Goal: Transaction & Acquisition: Book appointment/travel/reservation

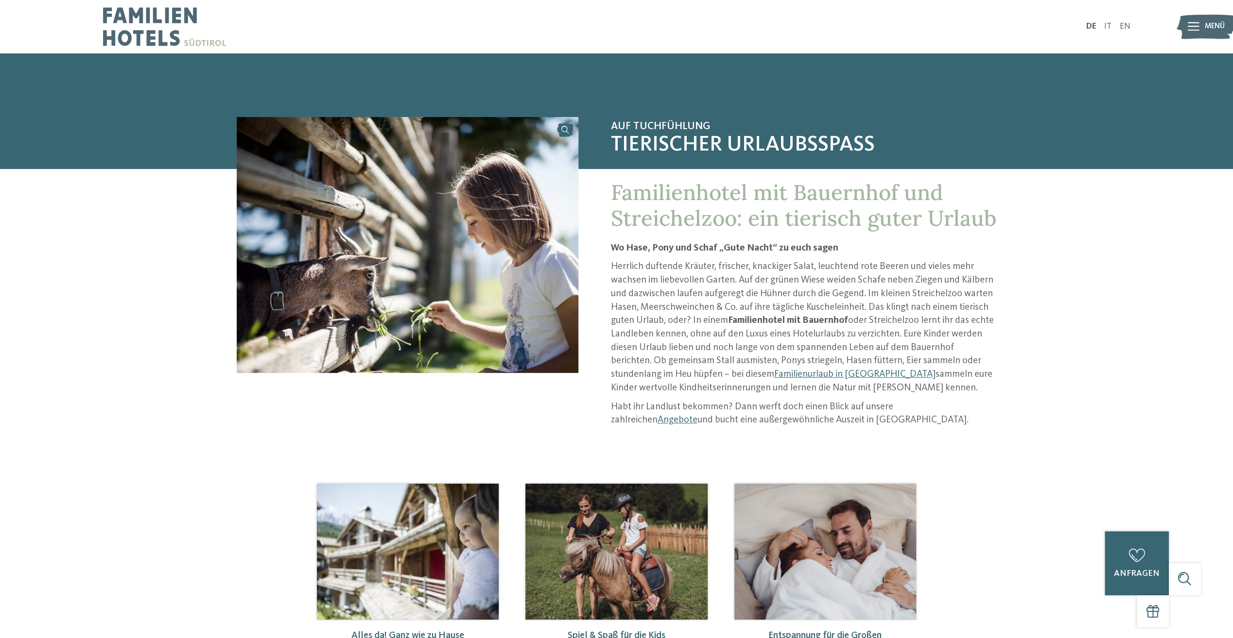
click at [1192, 32] on div at bounding box center [1193, 27] width 12 height 27
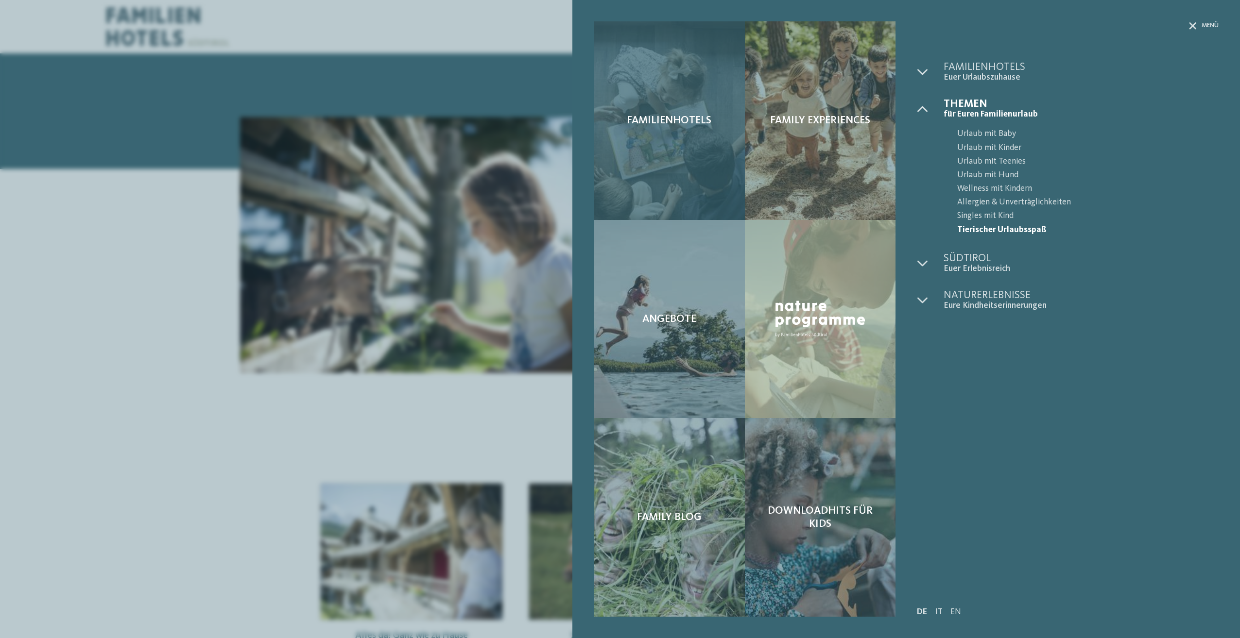
click at [672, 108] on div "Familienhotels" at bounding box center [669, 120] width 151 height 199
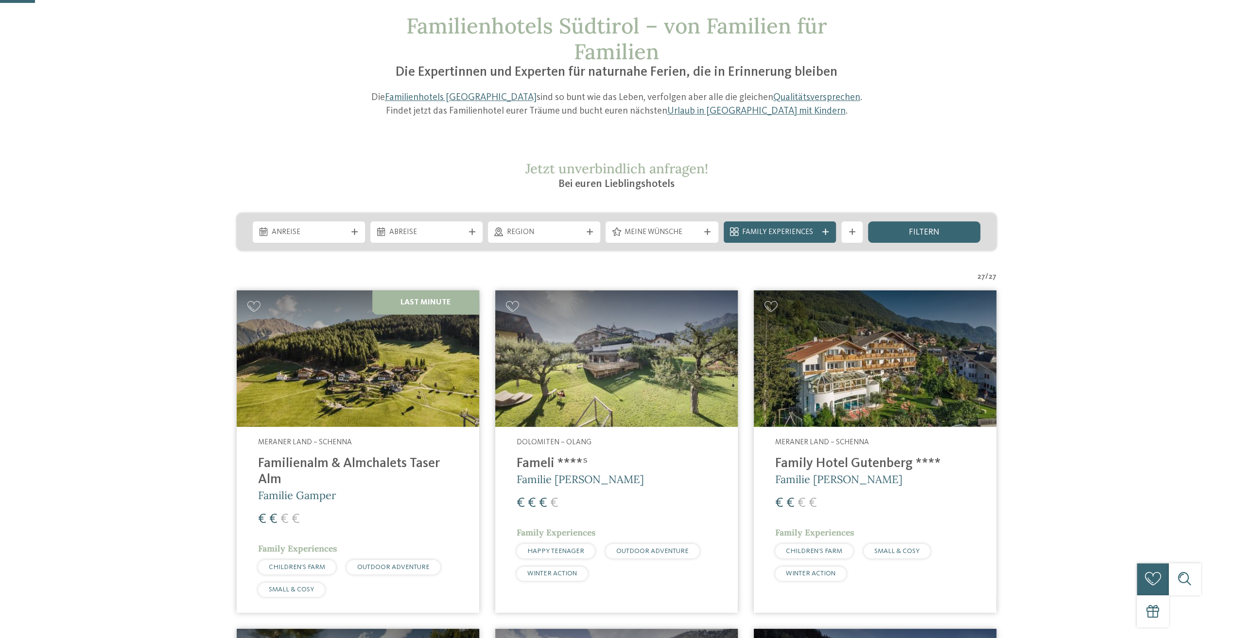
scroll to position [97, 0]
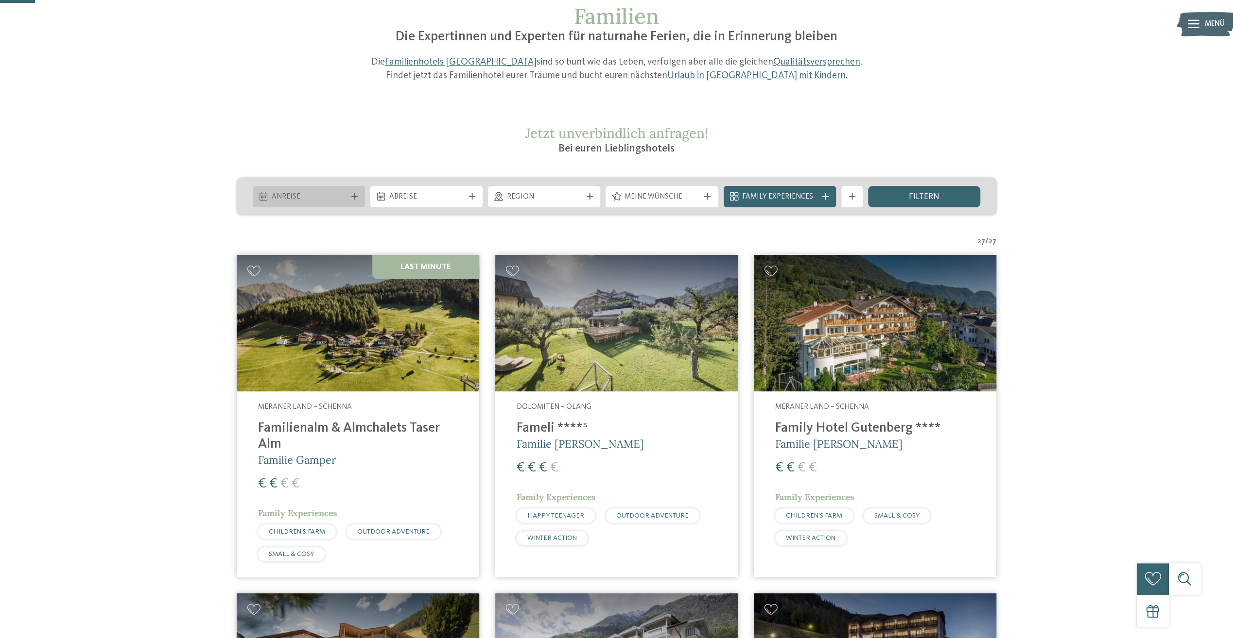
click at [347, 198] on div "Anreise" at bounding box center [309, 197] width 80 height 12
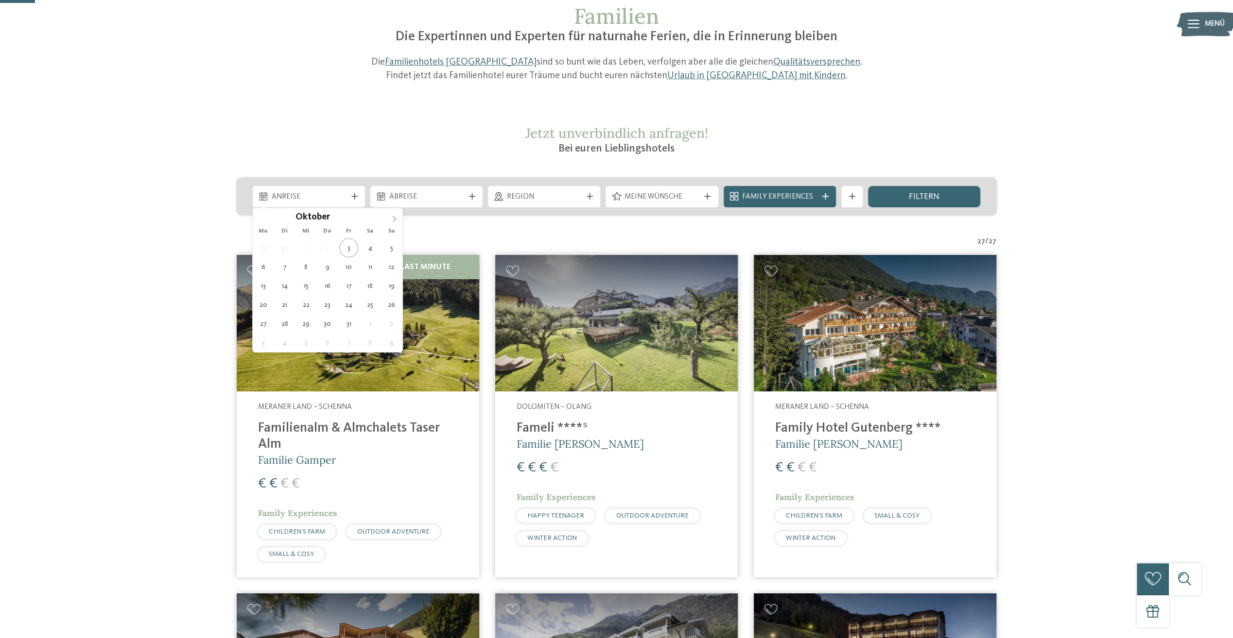
click at [392, 221] on icon at bounding box center [394, 219] width 7 height 7
type div "01.11.2025"
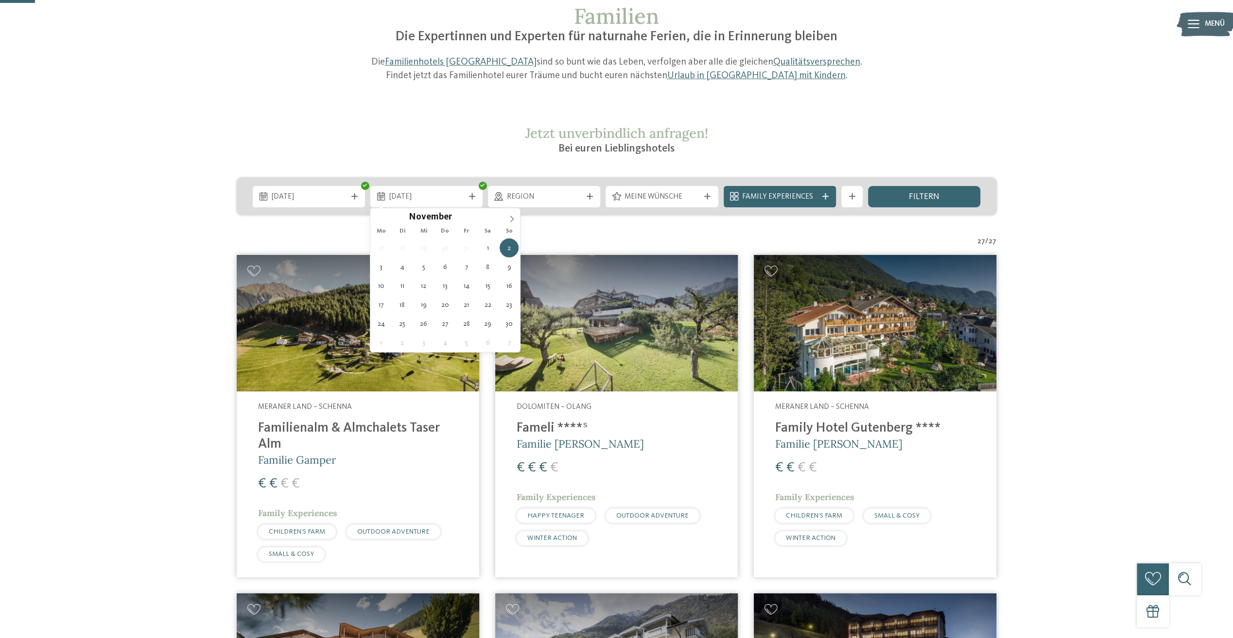
type div "05.11.2025"
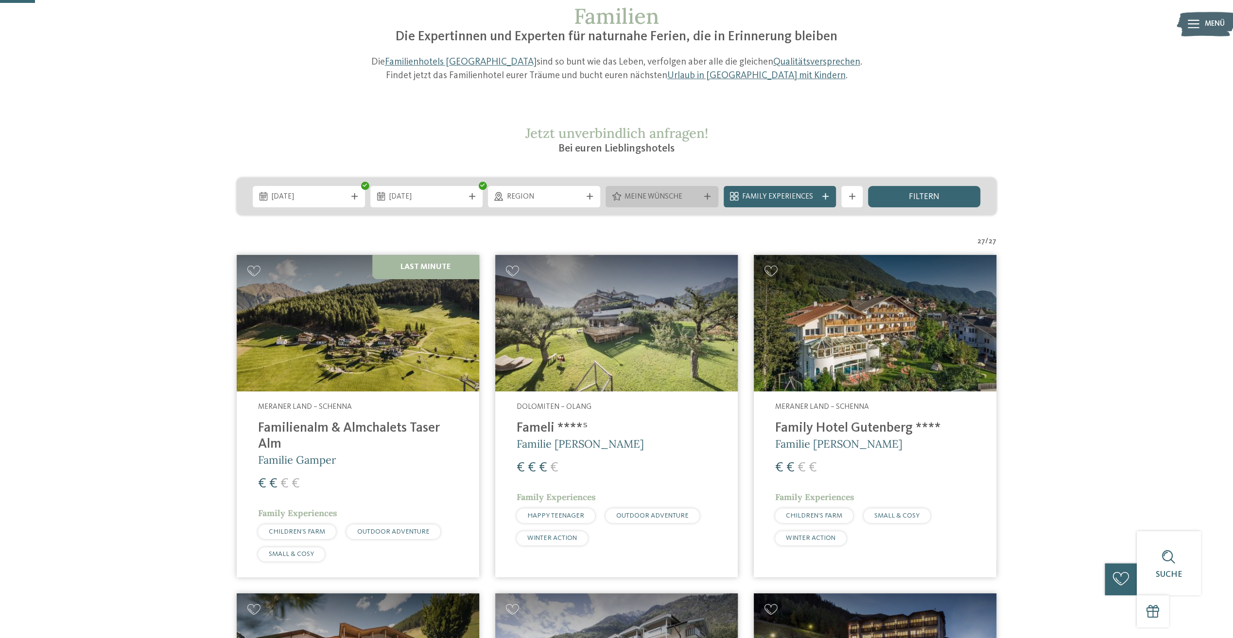
click at [657, 198] on span "Meine Wünsche" at bounding box center [661, 197] width 75 height 11
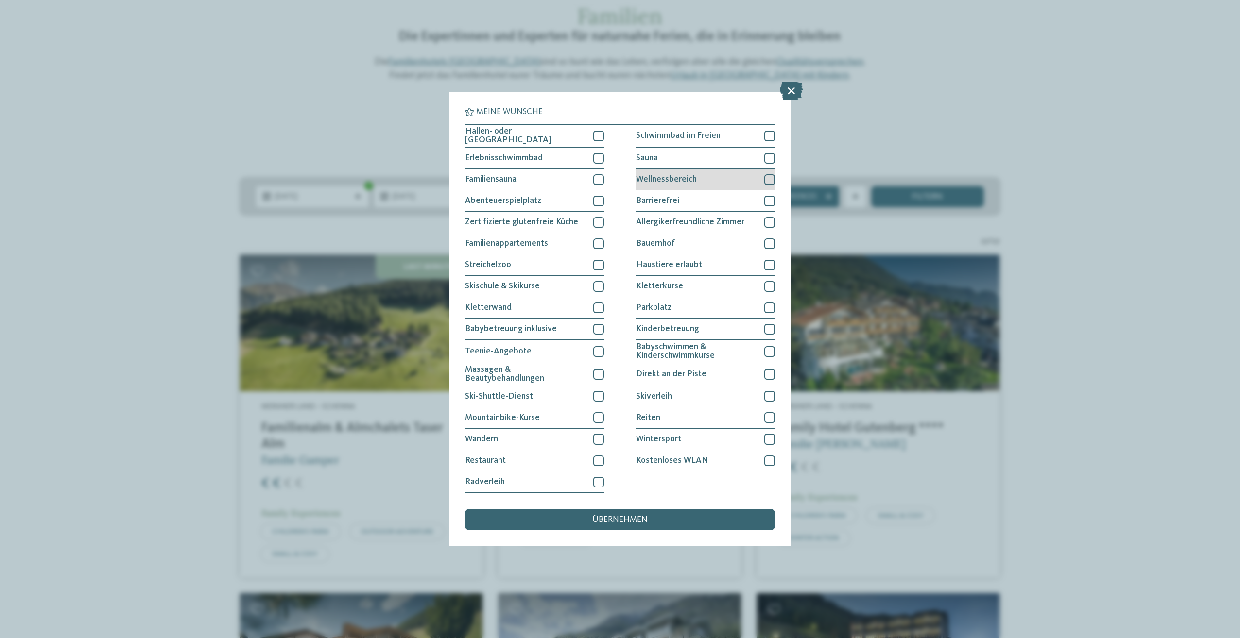
click at [770, 174] on div at bounding box center [769, 179] width 11 height 11
click at [596, 263] on div at bounding box center [598, 265] width 11 height 11
click at [771, 155] on div at bounding box center [769, 158] width 11 height 11
click at [645, 513] on div "übernehmen" at bounding box center [620, 519] width 310 height 21
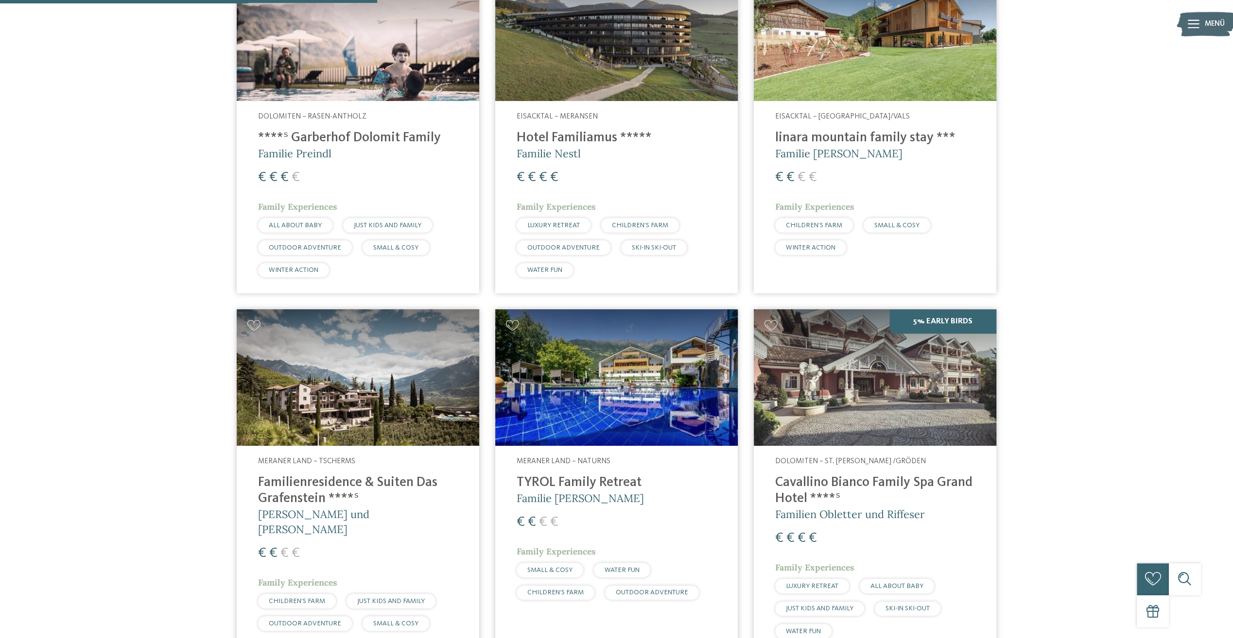
scroll to position [258, 0]
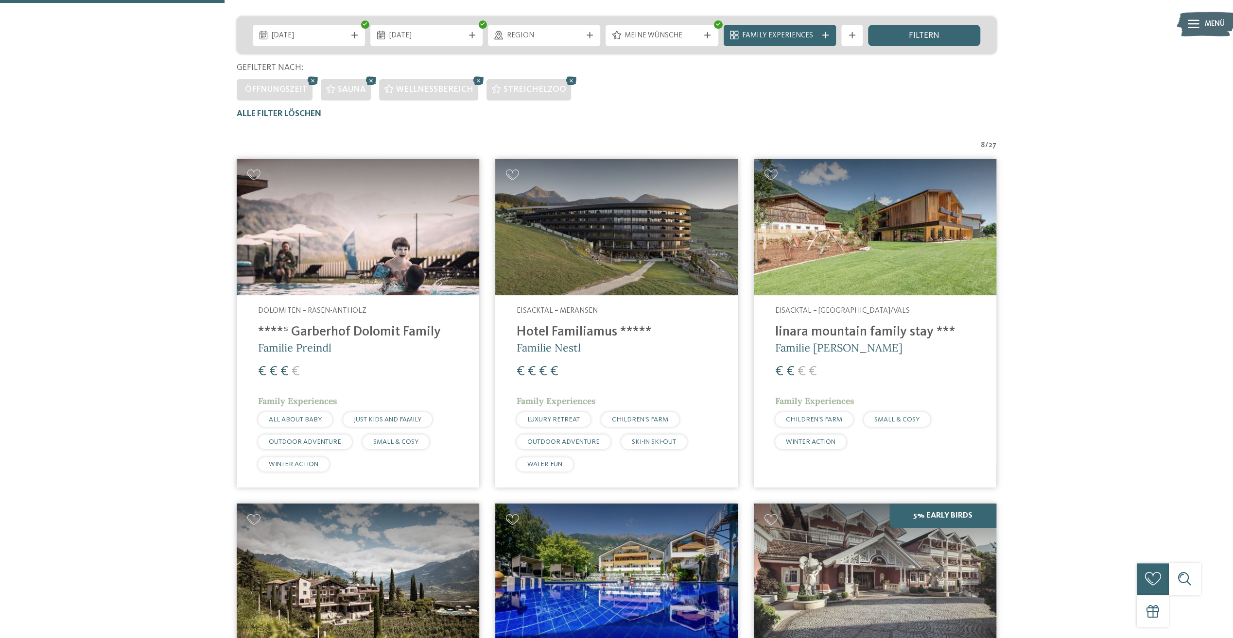
click at [615, 243] on img at bounding box center [616, 227] width 242 height 137
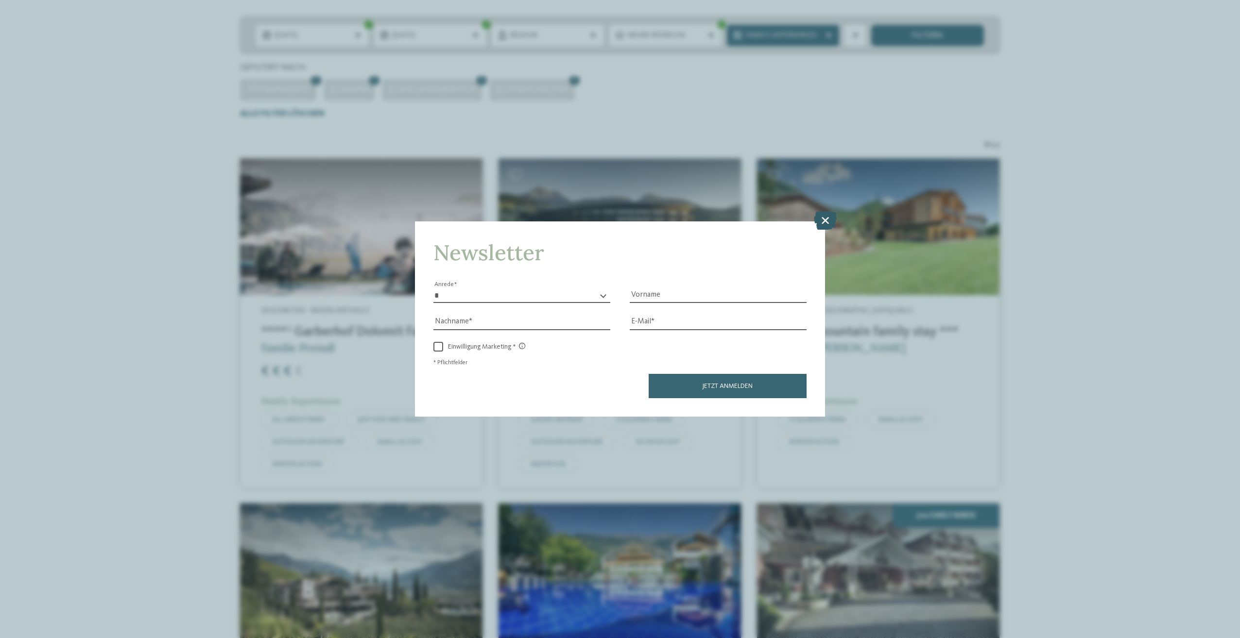
click at [829, 217] on icon at bounding box center [825, 220] width 23 height 18
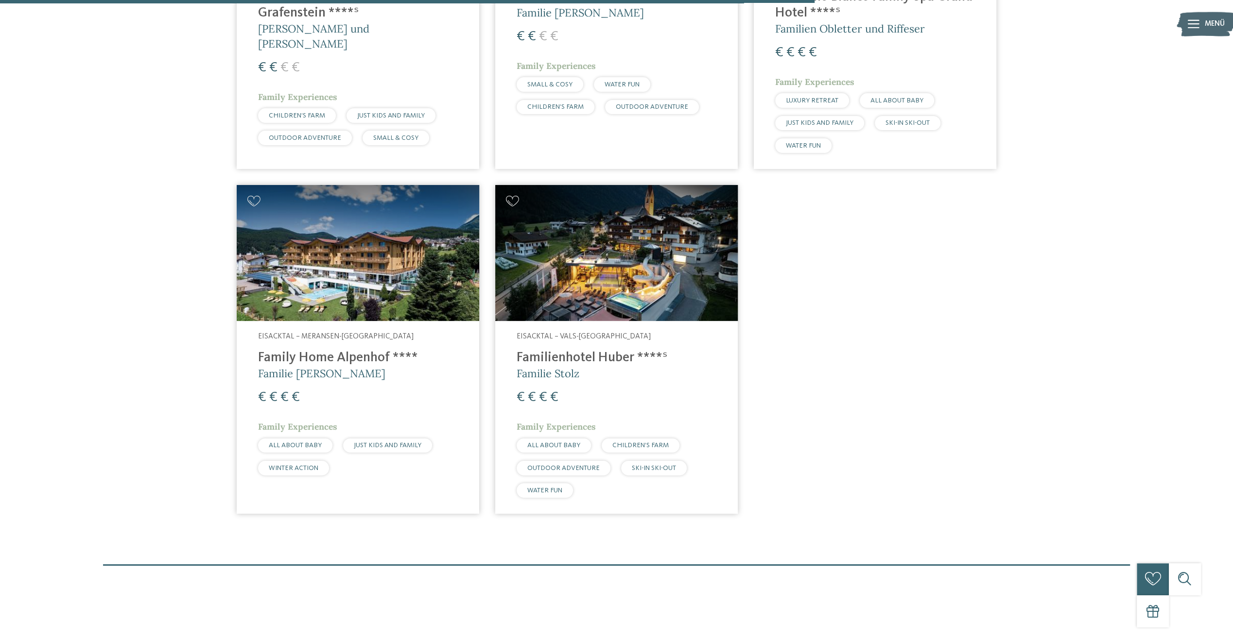
scroll to position [987, 0]
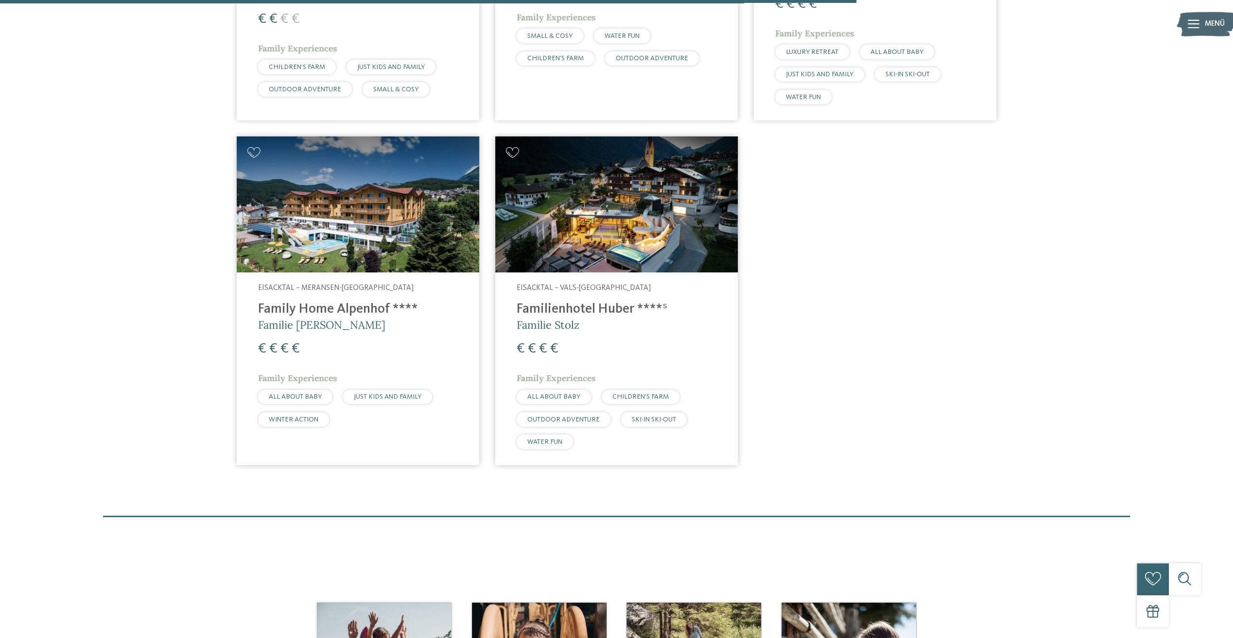
drag, startPoint x: 1032, startPoint y: 262, endPoint x: 1079, endPoint y: 284, distance: 51.3
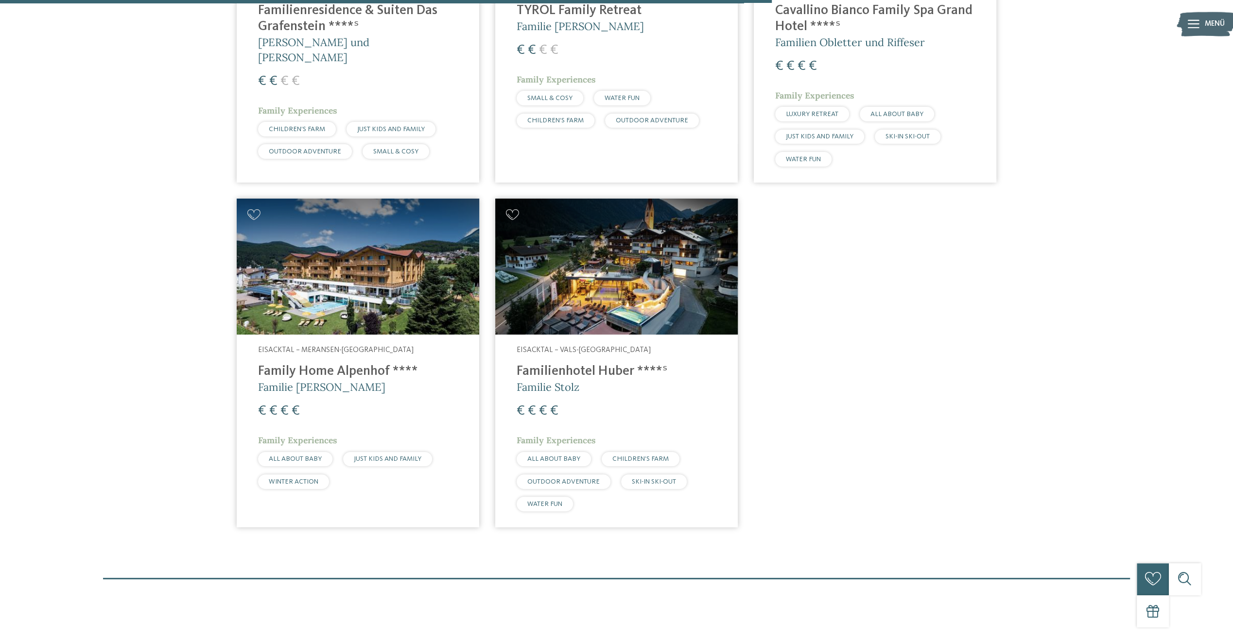
scroll to position [890, 0]
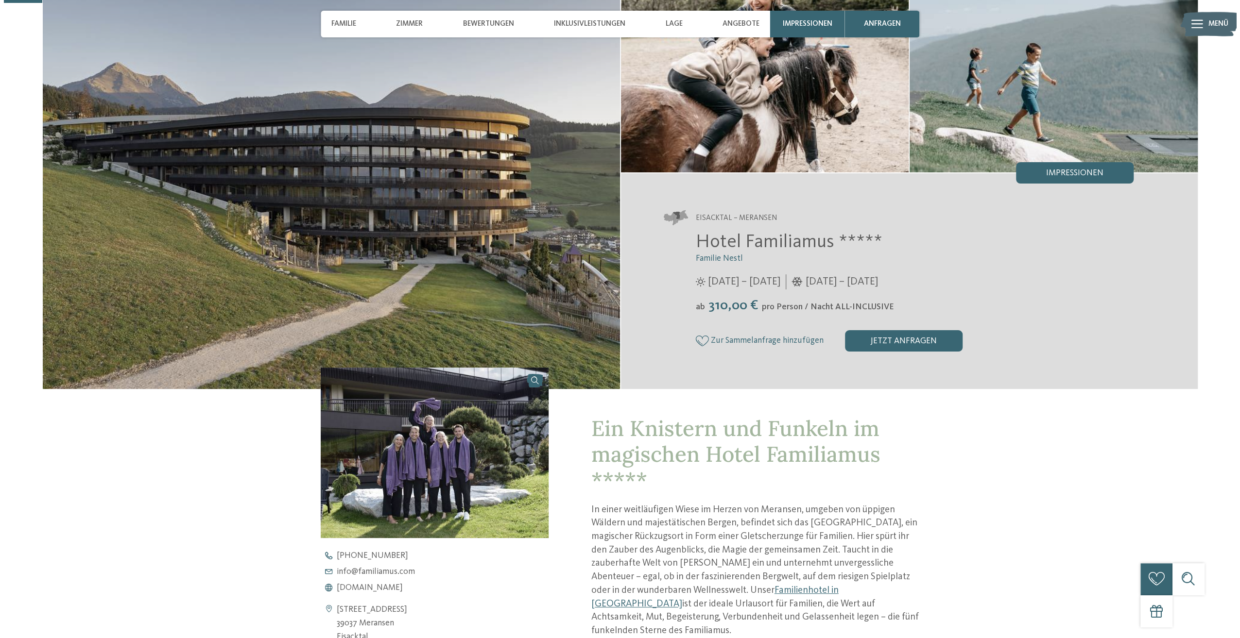
scroll to position [340, 0]
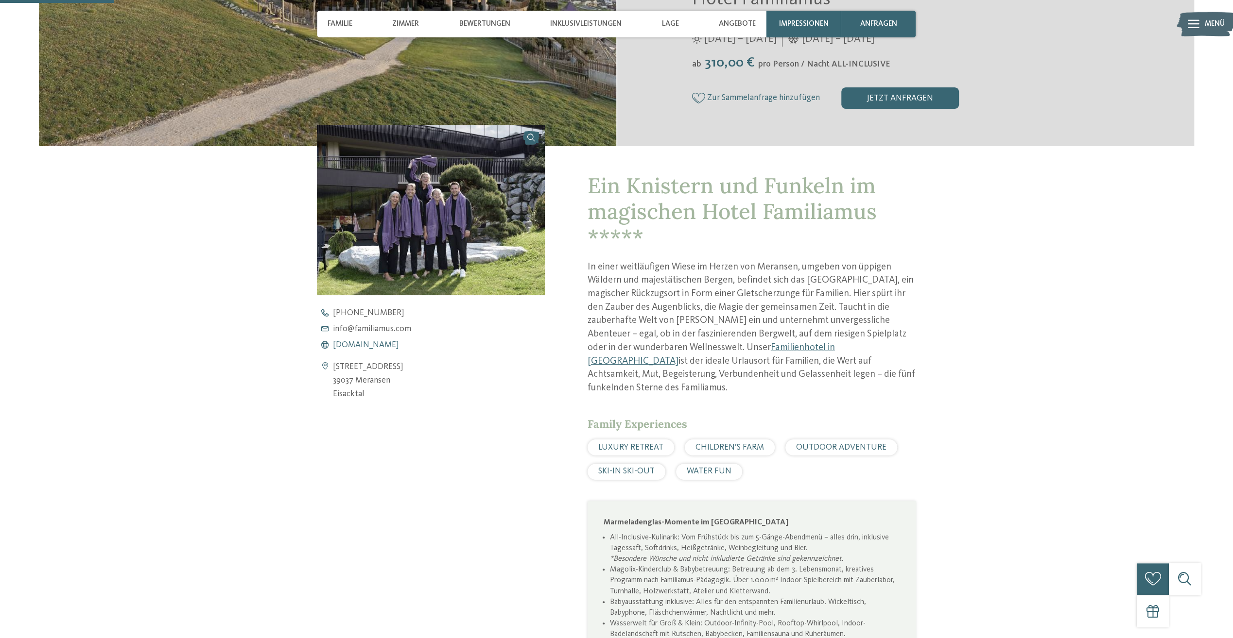
click at [392, 342] on span "www.familiamus.com" at bounding box center [366, 345] width 66 height 9
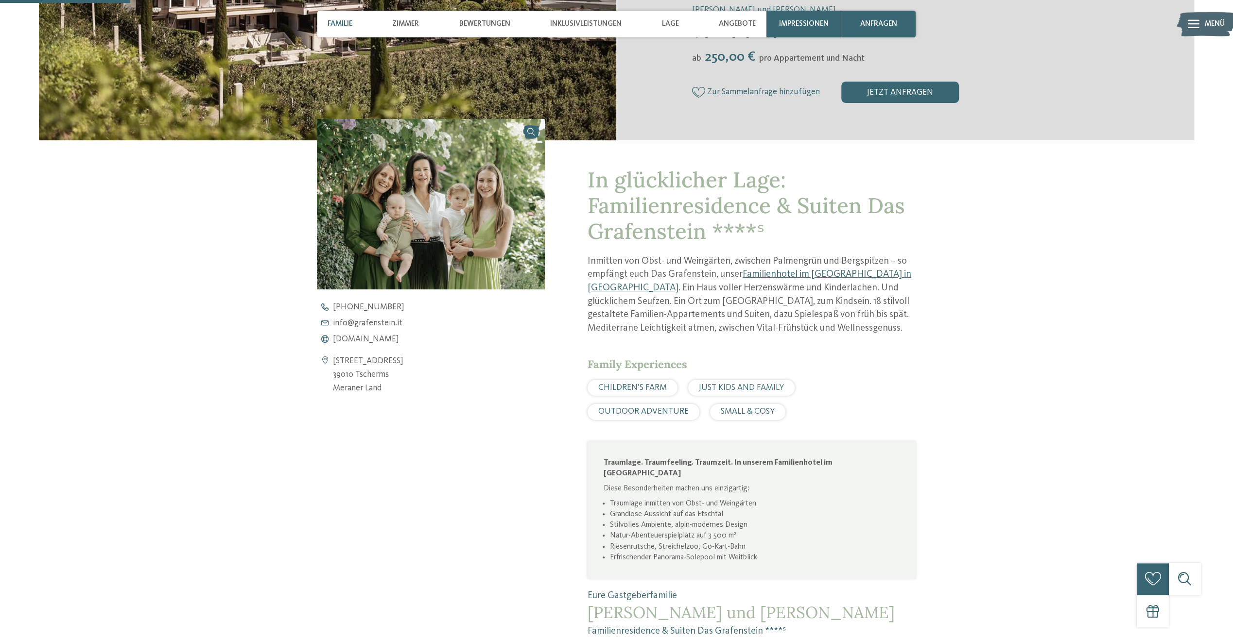
scroll to position [389, 0]
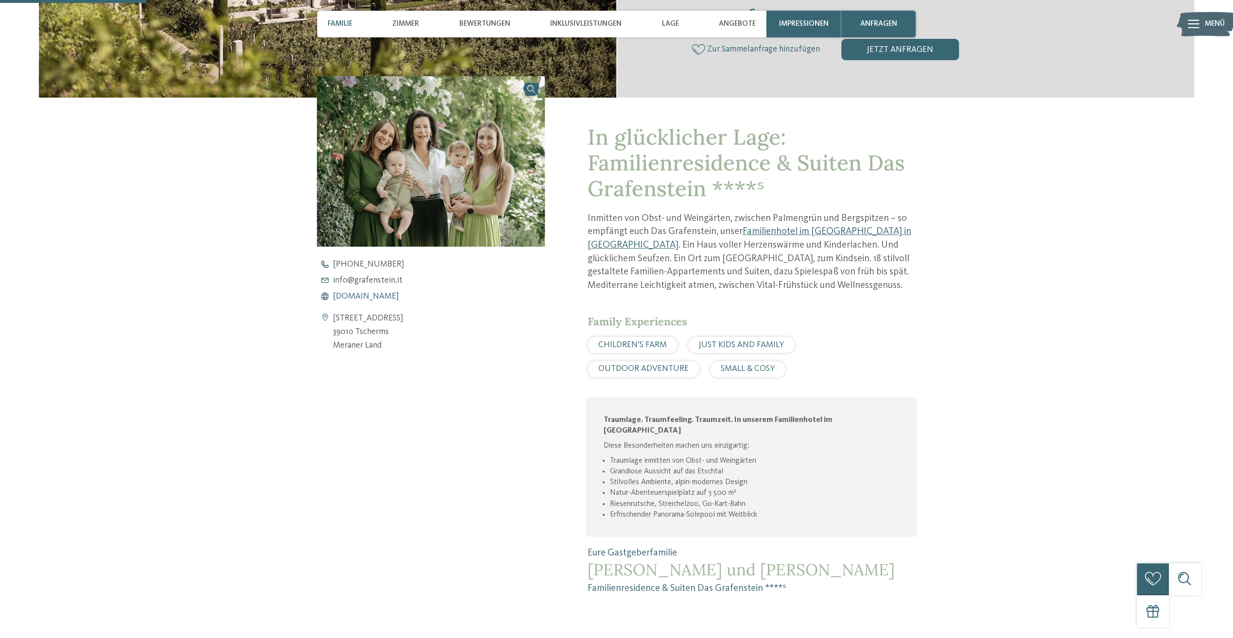
click at [366, 294] on span "[DOMAIN_NAME]" at bounding box center [366, 296] width 66 height 9
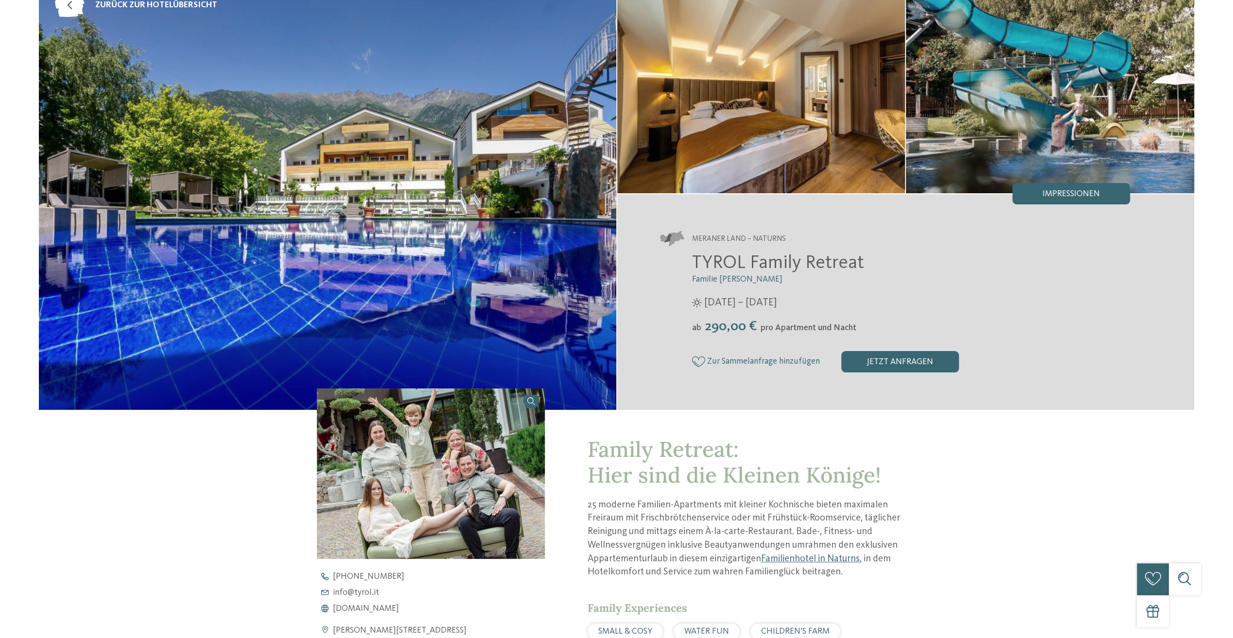
scroll to position [146, 0]
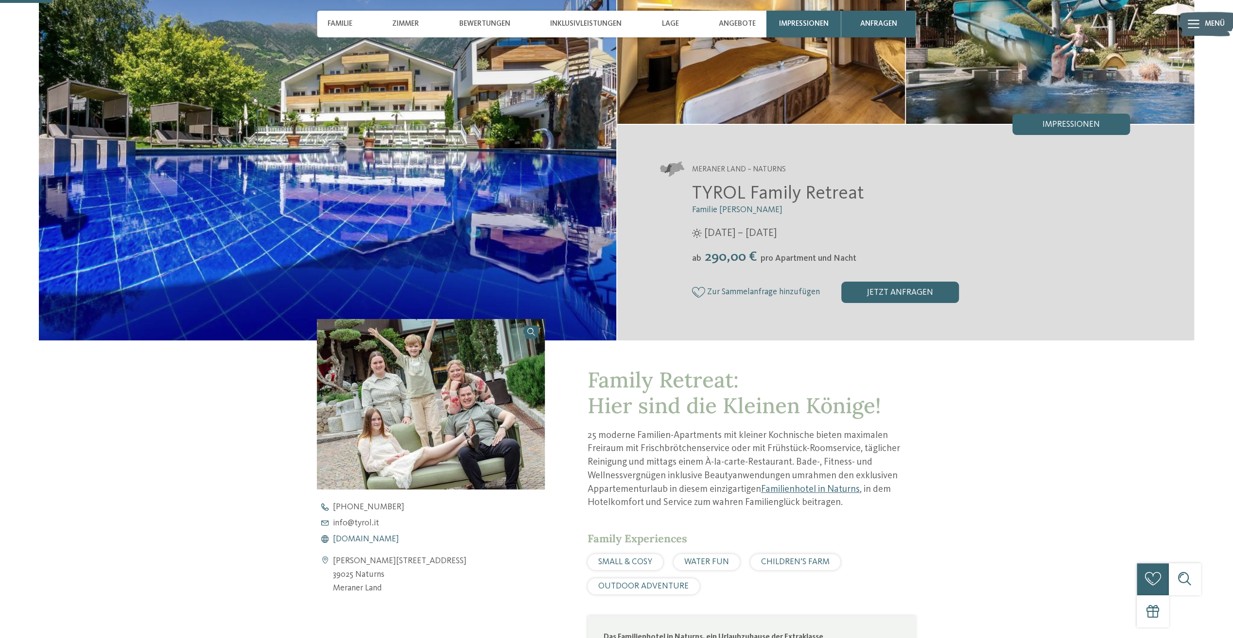
click at [365, 538] on span "www.tyrol.it" at bounding box center [366, 539] width 66 height 9
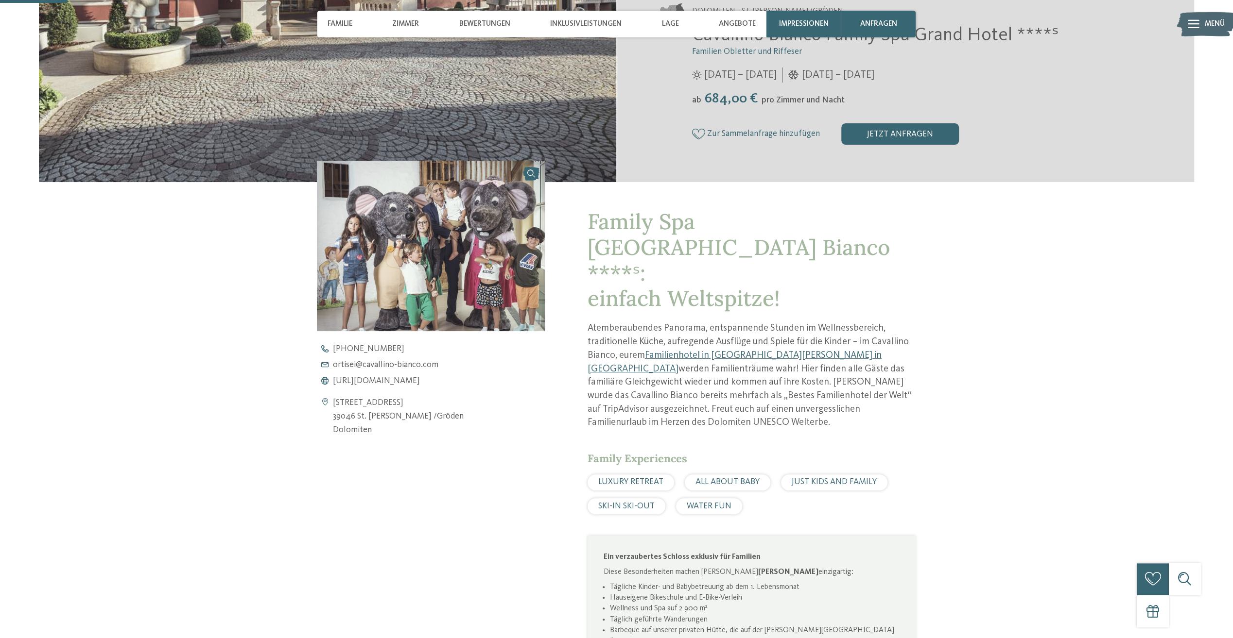
scroll to position [340, 0]
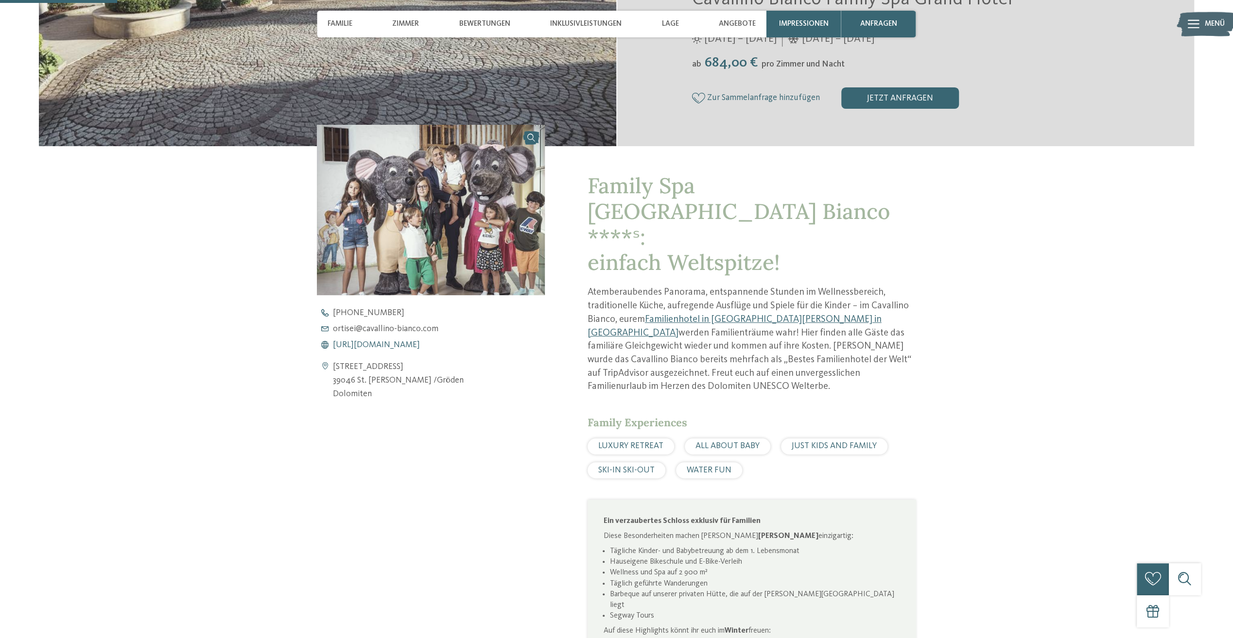
click at [412, 348] on span "[URL][DOMAIN_NAME]" at bounding box center [376, 345] width 87 height 9
